Goal: Task Accomplishment & Management: Complete application form

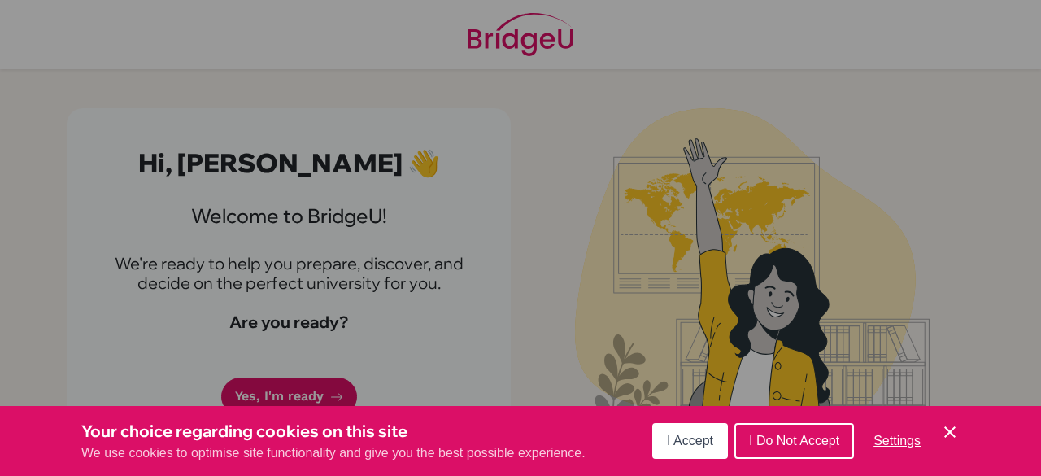
click at [686, 446] on span "I Accept" at bounding box center [690, 440] width 46 height 14
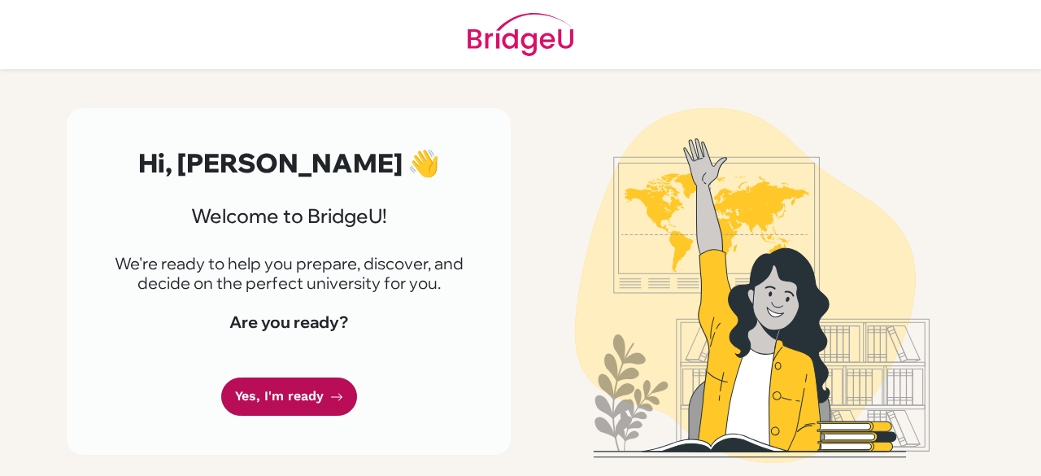
click at [282, 404] on link "Yes, I'm ready" at bounding box center [289, 396] width 136 height 38
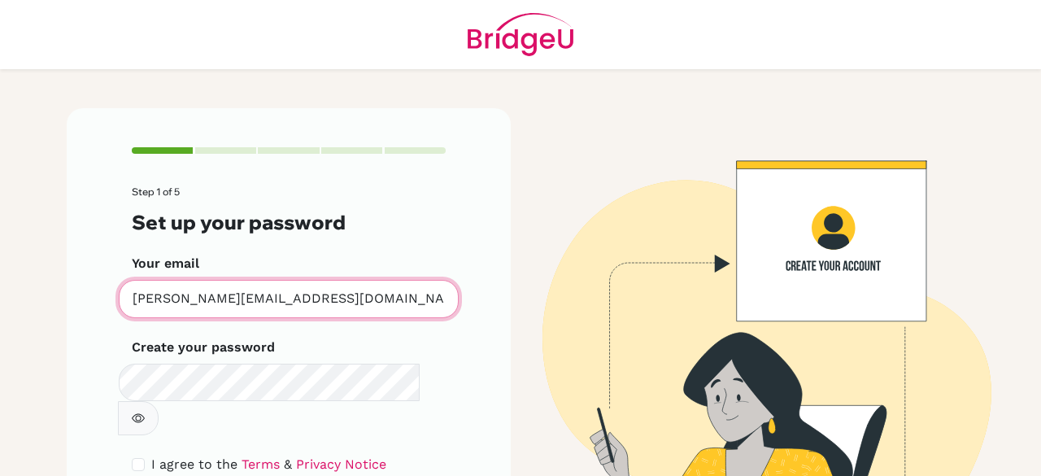
drag, startPoint x: 260, startPoint y: 306, endPoint x: 163, endPoint y: 300, distance: 97.8
click at [163, 300] on input "[PERSON_NAME][EMAIL_ADDRESS][DOMAIN_NAME]" at bounding box center [289, 299] width 340 height 38
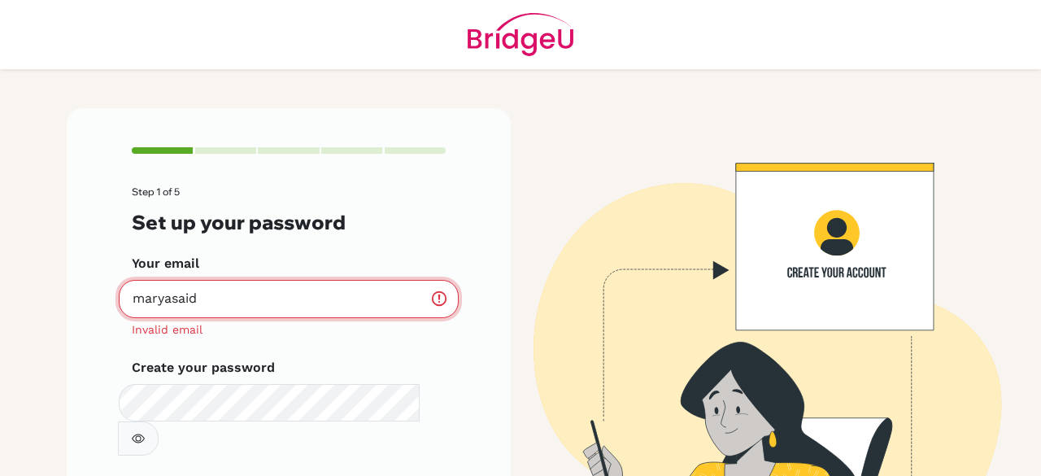
type input "[EMAIL_ADDRESS][DOMAIN_NAME]"
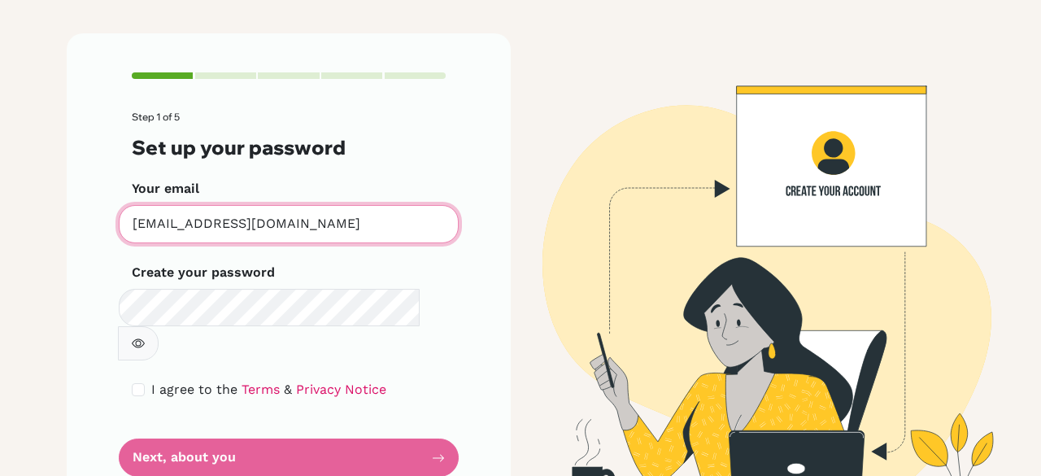
scroll to position [76, 0]
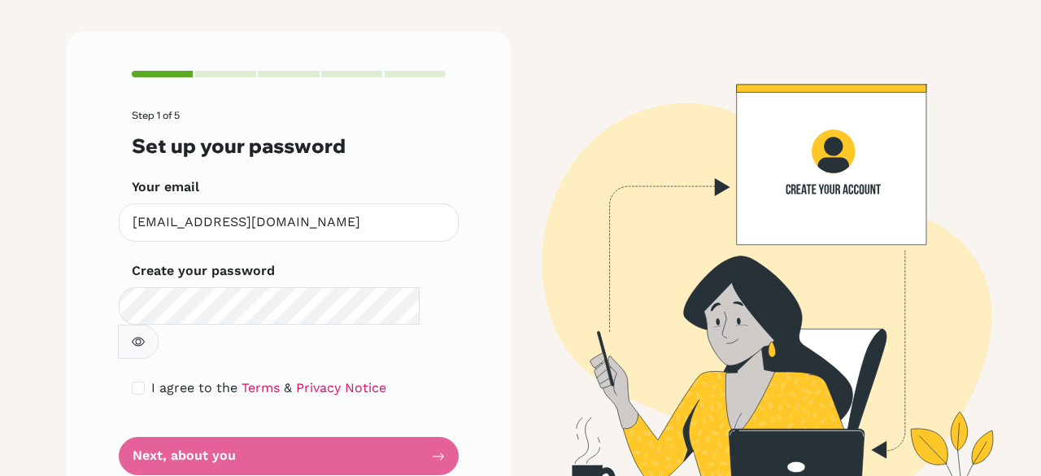
click at [145, 338] on icon "button" at bounding box center [138, 342] width 13 height 9
click at [145, 335] on icon "button" at bounding box center [138, 341] width 13 height 13
click at [132, 381] on input "checkbox" at bounding box center [138, 387] width 13 height 13
checkbox input "true"
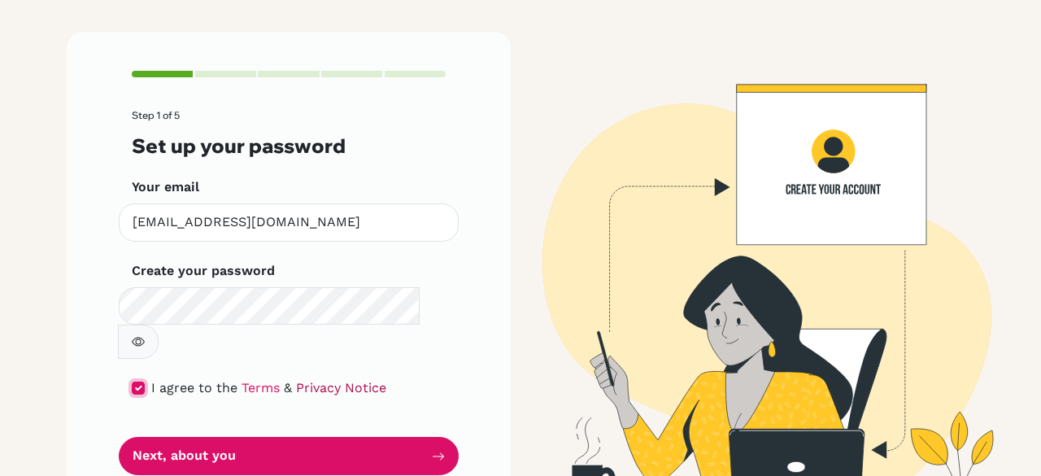
scroll to position [92, 0]
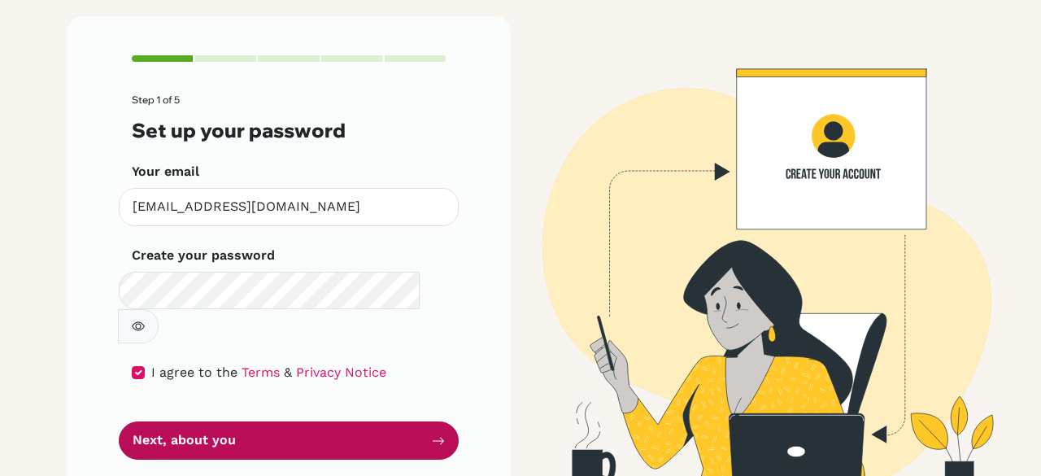
click at [299, 421] on button "Next, about you" at bounding box center [289, 440] width 340 height 38
